Goal: Information Seeking & Learning: Check status

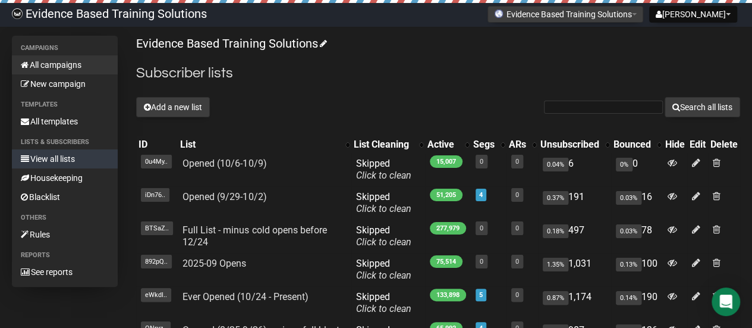
click at [46, 71] on link "All campaigns" at bounding box center [65, 64] width 106 height 19
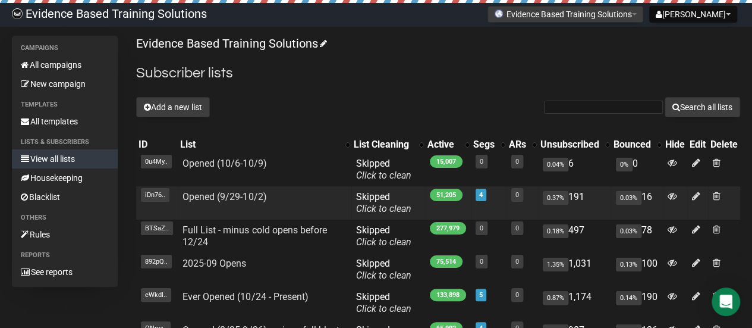
click at [231, 189] on td "Opened (9/29-10/2)" at bounding box center [265, 202] width 174 height 33
click at [231, 194] on link "Opened (9/29-10/2)" at bounding box center [225, 196] width 84 height 11
click at [219, 198] on link "Opened (9/29-10/2)" at bounding box center [225, 196] width 84 height 11
